Goal: Information Seeking & Learning: Find specific fact

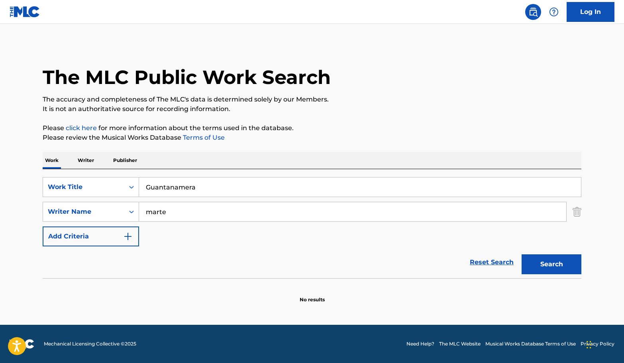
paste input "[PERSON_NAME]"
type input "[PERSON_NAME]"
click at [222, 192] on input "Guantanamera" at bounding box center [360, 187] width 442 height 19
click at [522, 255] on button "Search" at bounding box center [552, 265] width 60 height 20
paste input "[PERSON_NAME]"
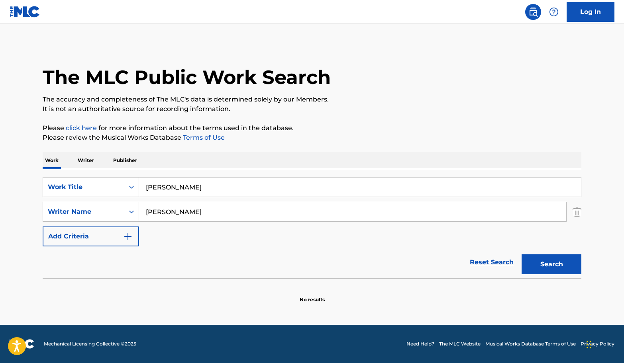
type input "monster"
click at [310, 211] on input "[PERSON_NAME]" at bounding box center [352, 211] width 427 height 19
paste input "[PERSON_NAME]"
click at [578, 262] on button "Search" at bounding box center [552, 265] width 60 height 20
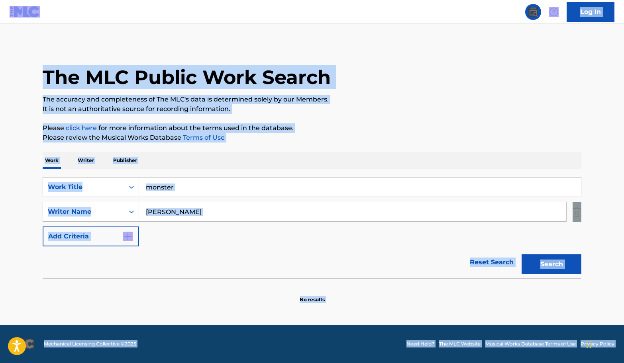
click at [235, 214] on input "[PERSON_NAME]" at bounding box center [352, 211] width 427 height 19
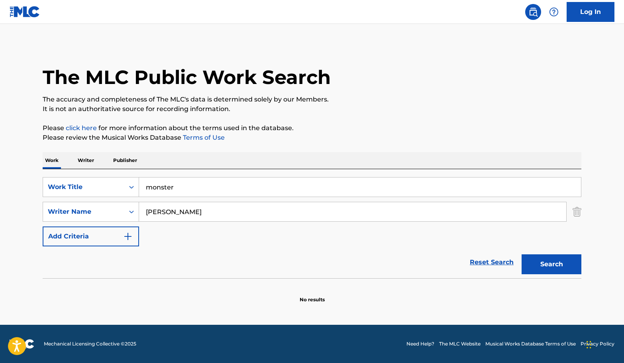
click at [235, 214] on input "[PERSON_NAME]" at bounding box center [352, 211] width 427 height 19
paste input "[PERSON_NAME]"
click at [555, 270] on button "Search" at bounding box center [552, 265] width 60 height 20
click at [228, 213] on input "[PERSON_NAME]" at bounding box center [352, 211] width 427 height 19
paste input "[PERSON_NAME]"
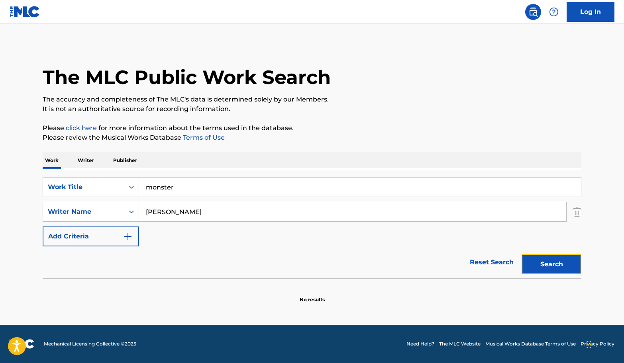
click at [552, 263] on button "Search" at bounding box center [552, 265] width 60 height 20
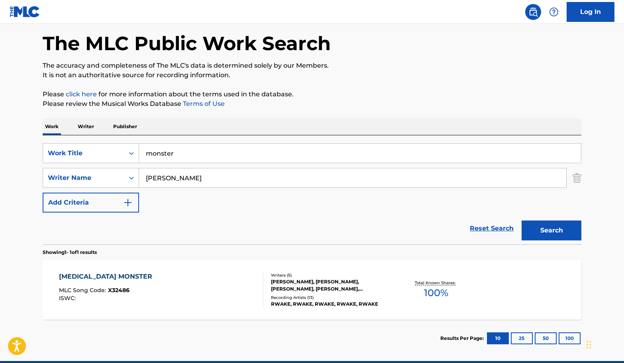
scroll to position [70, 0]
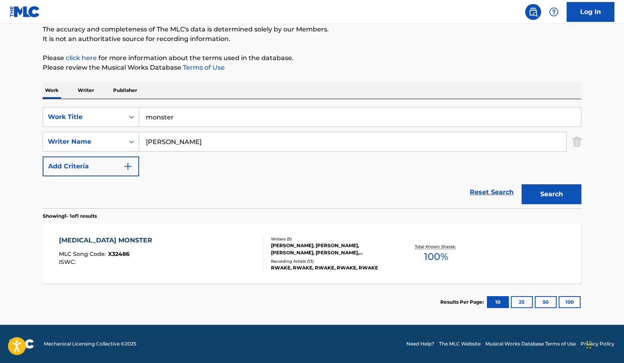
click at [219, 141] on input "[PERSON_NAME]" at bounding box center [352, 141] width 427 height 19
paste input "[PERSON_NAME]"
type input "[PERSON_NAME]"
click at [559, 181] on div "Search" at bounding box center [550, 192] width 64 height 32
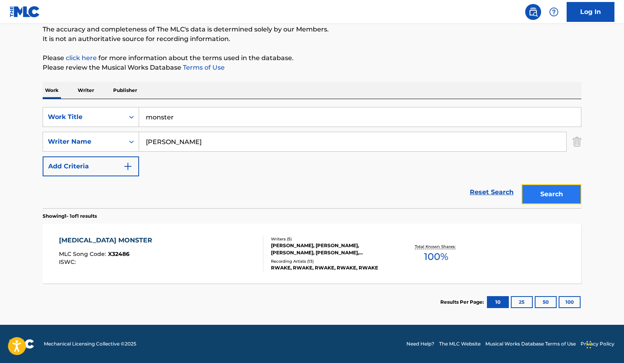
click at [561, 197] on button "Search" at bounding box center [552, 194] width 60 height 20
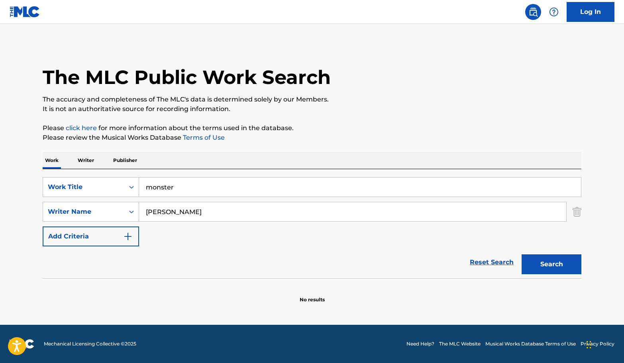
scroll to position [0, 0]
click at [214, 182] on input "monster" at bounding box center [360, 187] width 442 height 19
paste input "SWEAT"
type input "SWEAT"
click at [221, 210] on input "[PERSON_NAME]" at bounding box center [352, 211] width 427 height 19
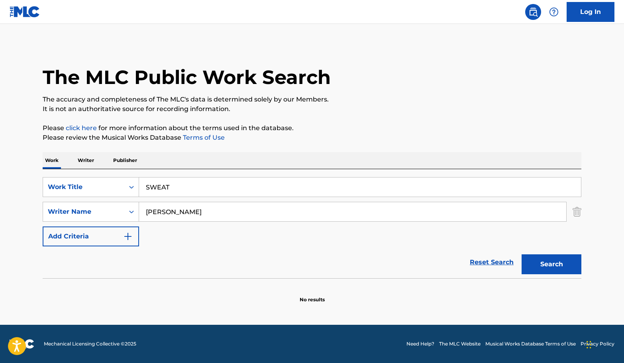
type input "[PERSON_NAME]"
click at [522, 255] on button "Search" at bounding box center [552, 265] width 60 height 20
click at [206, 185] on input "SWEAT" at bounding box center [360, 187] width 442 height 19
paste input "Trombone Concerto"
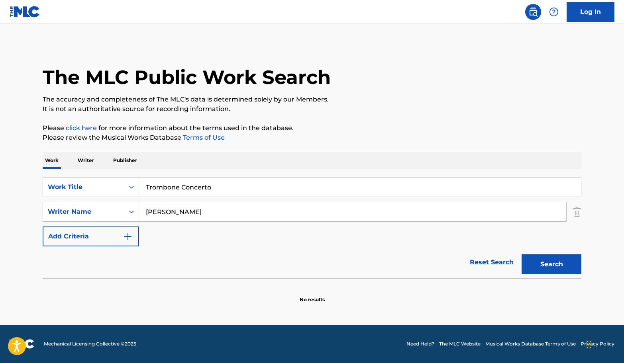
type input "Trombone Concerto"
click at [239, 216] on input "[PERSON_NAME]" at bounding box center [352, 211] width 427 height 19
paste input "Trombone Concerto"
click at [257, 216] on input "Trombone Concerto" at bounding box center [352, 211] width 427 height 19
paste input "[PERSON_NAME]"
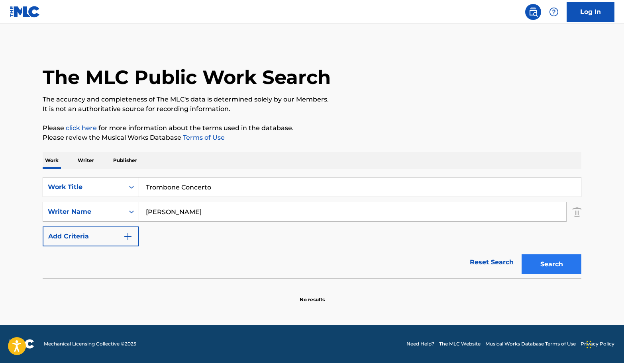
type input "[PERSON_NAME]"
click at [547, 260] on button "Search" at bounding box center [552, 265] width 60 height 20
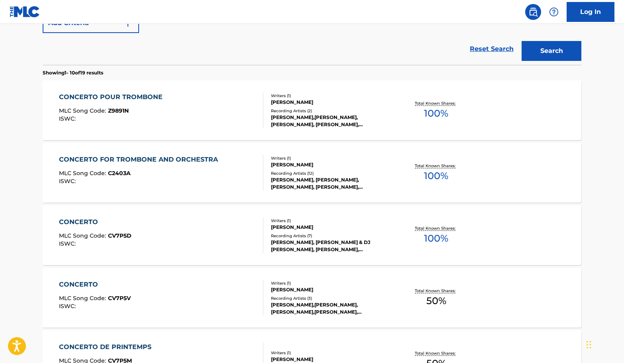
scroll to position [235, 0]
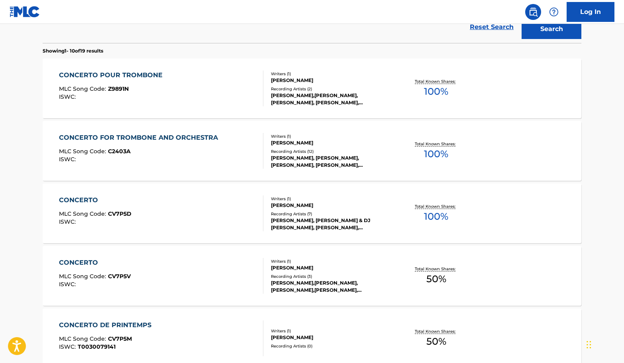
click at [223, 96] on div "CONCERTO POUR TROMBONE MLC Song Code : Z9891N ISWC :" at bounding box center [161, 89] width 205 height 36
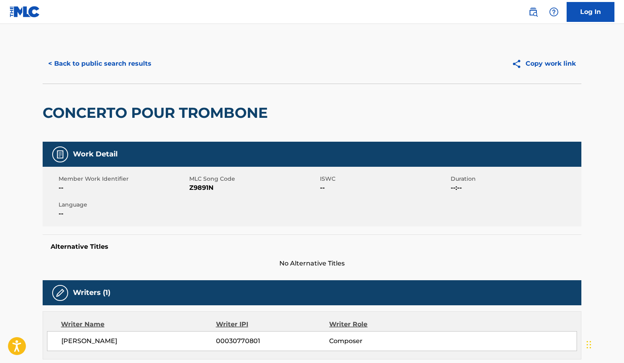
click at [214, 184] on span "Z9891N" at bounding box center [253, 188] width 129 height 10
click at [200, 188] on span "Z9891N" at bounding box center [253, 188] width 129 height 10
copy span "Z9891N"
click at [130, 65] on button "< Back to public search results" at bounding box center [100, 64] width 114 height 20
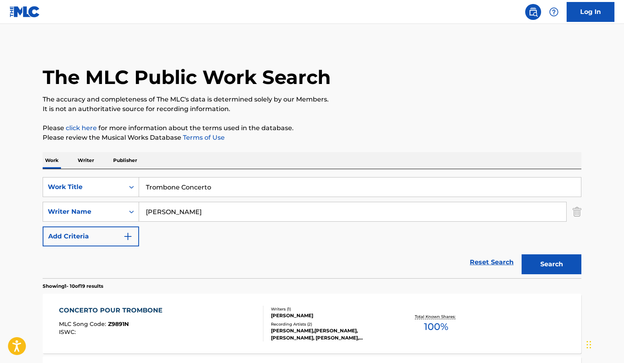
click at [213, 211] on input "[PERSON_NAME]" at bounding box center [352, 211] width 427 height 19
paste input "[PERSON_NAME] [PERSON_NAME]"
click at [213, 212] on input "[PERSON_NAME] [PERSON_NAME]" at bounding box center [352, 211] width 427 height 19
click at [239, 210] on input "[PERSON_NAME] [PERSON_NAME]" at bounding box center [352, 211] width 427 height 19
click at [193, 214] on input "[PERSON_NAME] [PERSON_NAME]" at bounding box center [352, 211] width 427 height 19
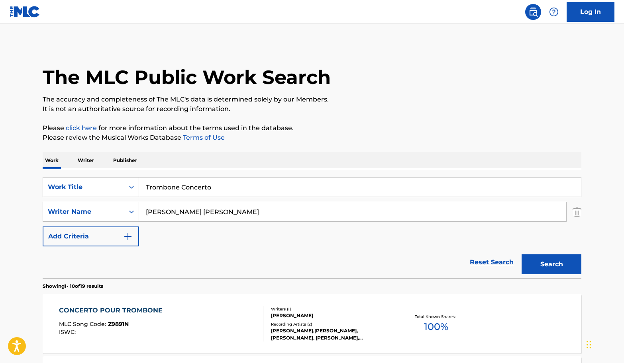
type input "[PERSON_NAME] [PERSON_NAME]"
click at [224, 194] on input "Trombone Concerto" at bounding box center [360, 187] width 442 height 19
paste input "LOS MARICONES"
type input "LOS MARICONES"
click at [560, 263] on button "Search" at bounding box center [552, 265] width 60 height 20
